Goal: Task Accomplishment & Management: Complete application form

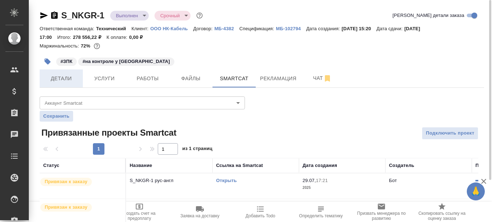
click at [64, 81] on span "Детали" at bounding box center [61, 78] width 35 height 9
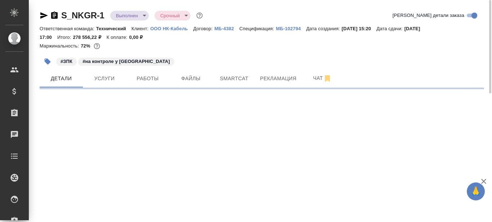
select select "RU"
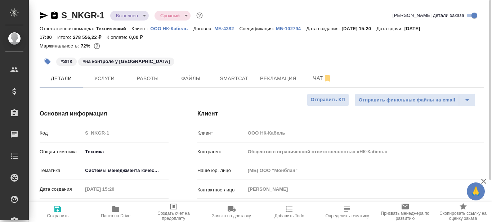
type textarea "x"
type input "Белякова [PERSON_NAME]"
type input "Каирова Бэлла"
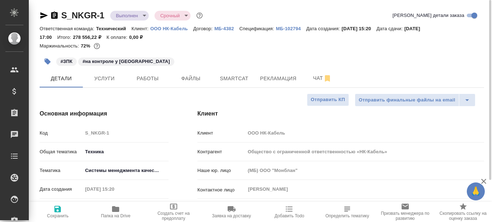
type input "Касаткина Александра"
type textarea "x"
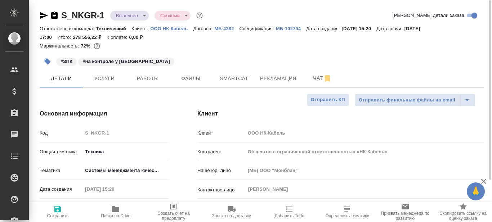
type textarea "x"
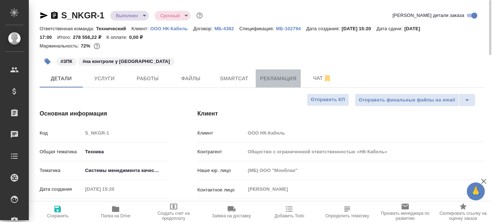
click at [282, 76] on span "Рекламация" at bounding box center [278, 78] width 36 height 9
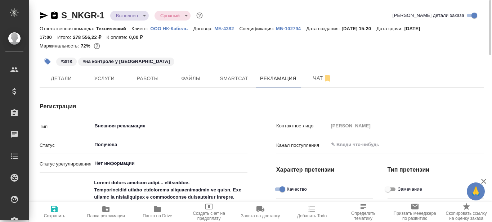
type textarea "x"
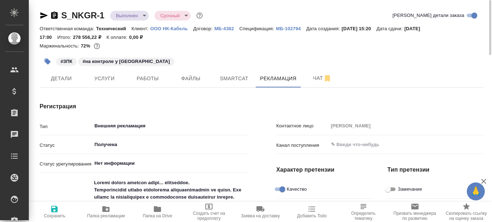
type textarea "x"
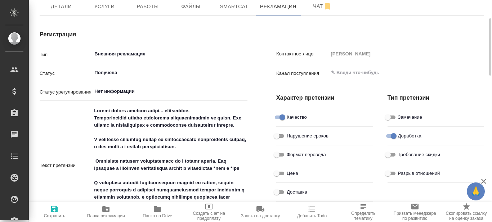
scroll to position [108, 0]
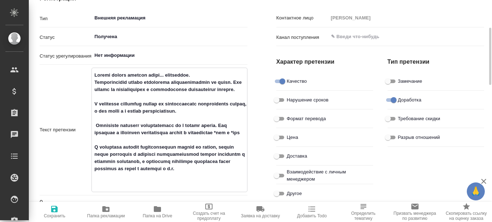
drag, startPoint x: 94, startPoint y: 81, endPoint x: 116, endPoint y: 95, distance: 26.5
click at [116, 95] on textarea at bounding box center [169, 129] width 155 height 120
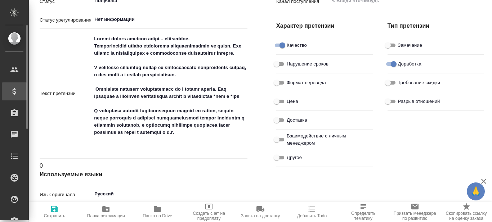
type textarea "x"
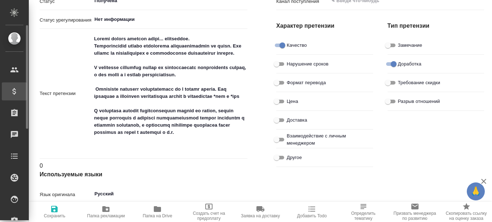
type textarea "x"
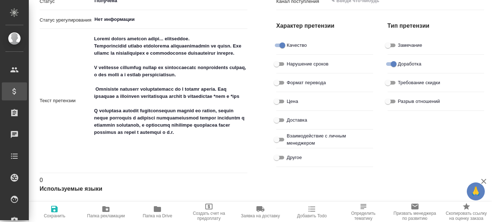
type textarea "x"
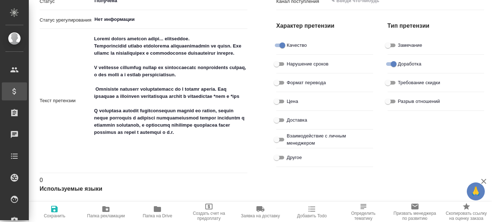
type textarea "x"
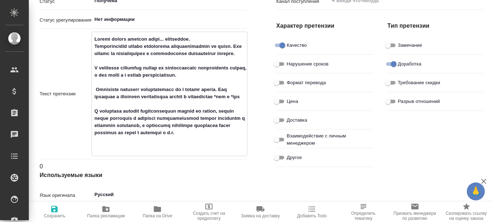
type textarea "x"
click at [257, 50] on div "Регистрация Тип Внешняя рекламация ​ Статус Получена ​ Статус урегулирования Не…" at bounding box center [143, 166] width 236 height 444
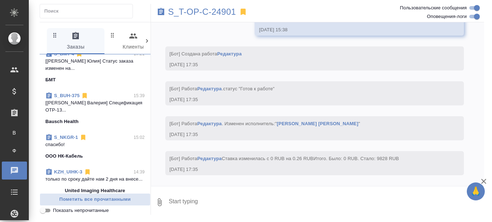
scroll to position [108, 0]
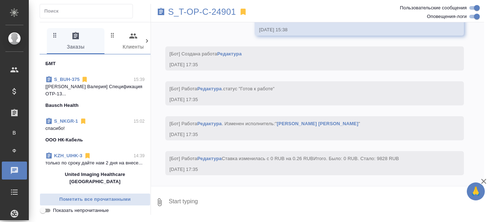
click at [94, 137] on div "ООО НК-Кабель" at bounding box center [94, 139] width 99 height 7
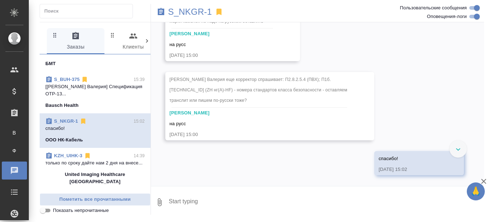
scroll to position [13619, 0]
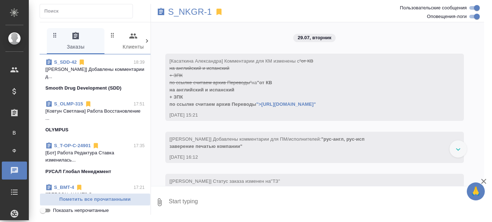
scroll to position [13619, 0]
